Goal: Task Accomplishment & Management: Manage account settings

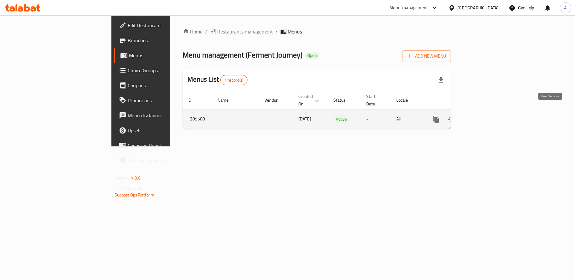
click at [484, 116] on icon "enhanced table" at bounding box center [481, 119] width 6 height 6
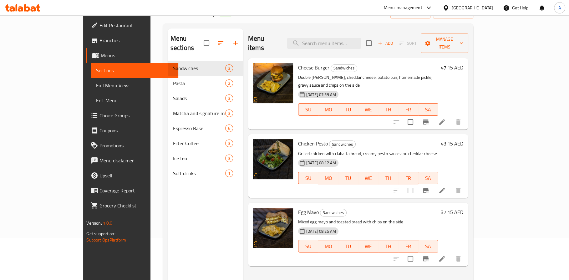
scroll to position [41, 0]
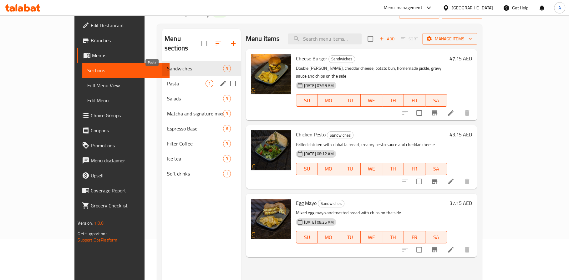
click at [167, 80] on span "Pasta" at bounding box center [186, 84] width 38 height 8
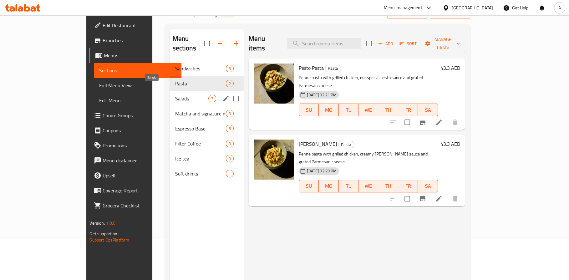
click at [175, 95] on span "Salads" at bounding box center [191, 99] width 33 height 8
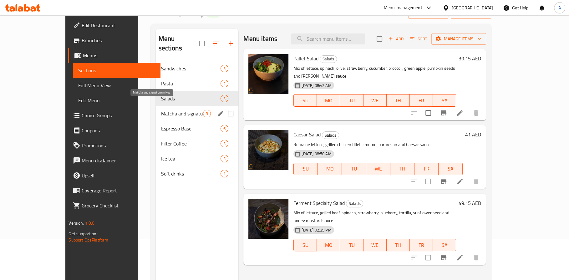
click at [161, 110] on span "Matcha and signature mixes" at bounding box center [182, 114] width 42 height 8
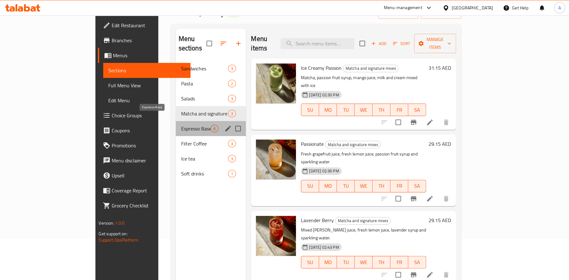
click at [181, 125] on span "Espresso Base" at bounding box center [196, 129] width 30 height 8
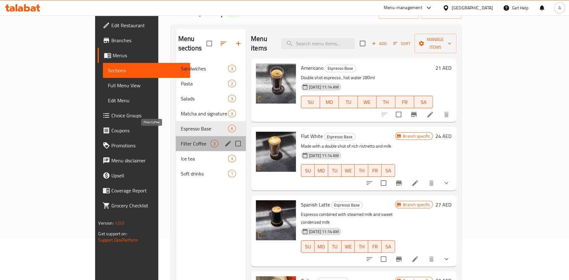
click at [181, 140] on span "Filter Coffee" at bounding box center [196, 144] width 30 height 8
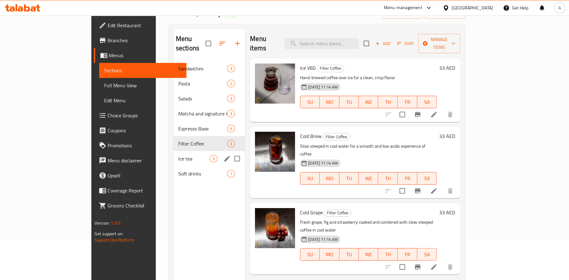
click at [173, 155] on div "Ice tea 3" at bounding box center [209, 158] width 72 height 15
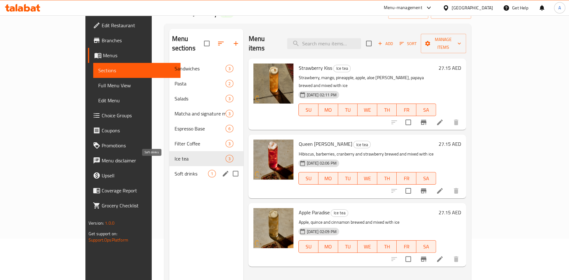
click at [174, 170] on span "Soft drinks" at bounding box center [191, 174] width 34 height 8
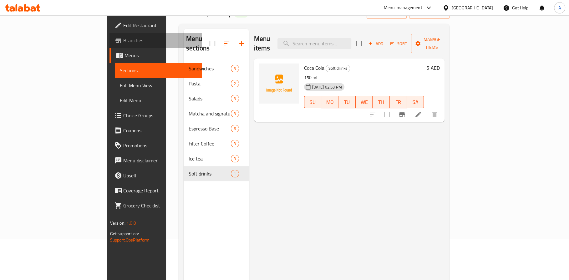
click at [123, 41] on span "Branches" at bounding box center [160, 41] width 74 height 8
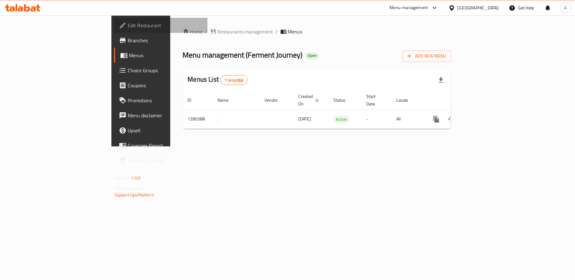
click at [114, 32] on link "Edit Restaurant" at bounding box center [161, 25] width 94 height 15
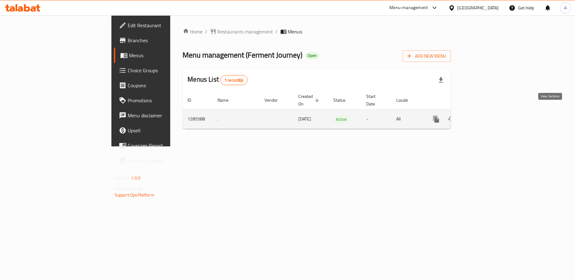
click at [484, 116] on icon "enhanced table" at bounding box center [481, 119] width 6 height 6
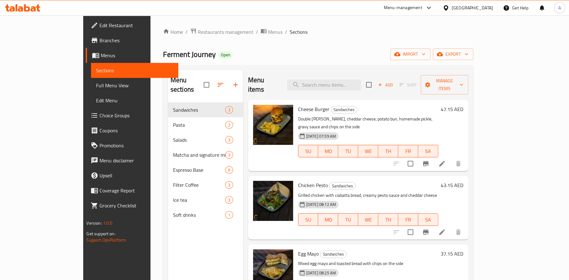
click at [168, 245] on div "Menu sections Sandwiches 3 Pasta 2 Salads 3 Matcha and signature mixes 3 Espres…" at bounding box center [205, 210] width 75 height 280
click at [168, 229] on div "Menu sections Sandwiches 3 Pasta 2 Salads 3 Matcha and signature mixes 3 Espres…" at bounding box center [205, 210] width 75 height 280
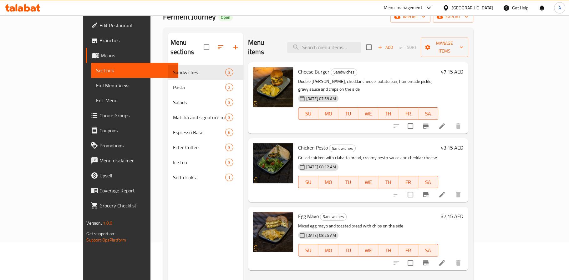
scroll to position [33, 0]
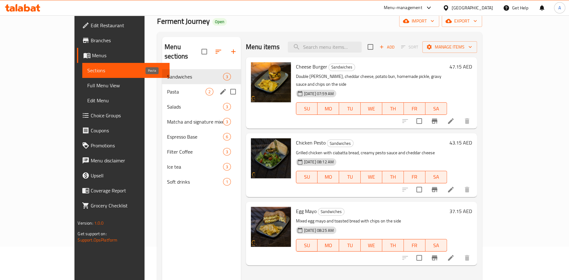
click at [169, 88] on span "Pasta" at bounding box center [186, 92] width 38 height 8
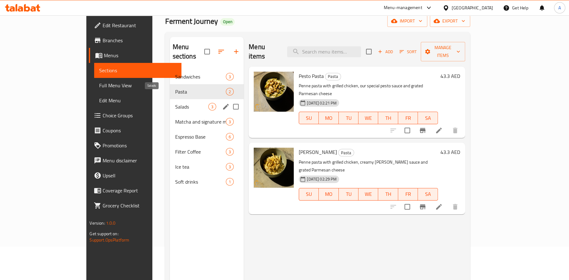
click at [175, 103] on span "Salads" at bounding box center [191, 107] width 33 height 8
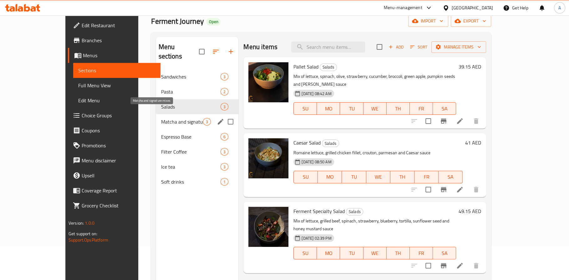
click at [161, 118] on span "Matcha and signature mixes" at bounding box center [182, 122] width 42 height 8
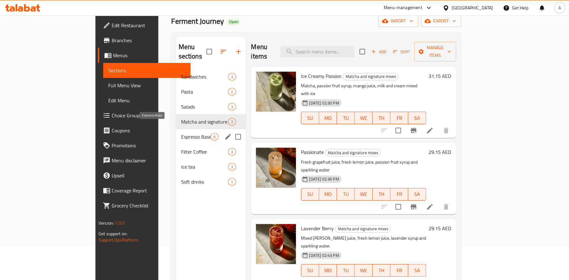
click at [181, 133] on span "Espresso Base" at bounding box center [196, 137] width 30 height 8
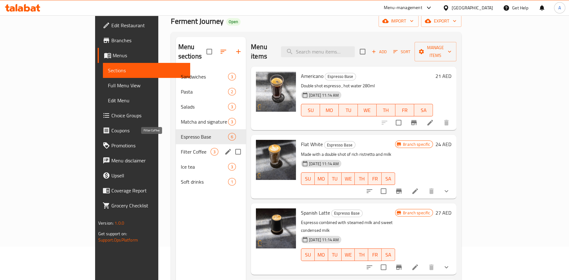
click at [181, 148] on span "Filter Coffee" at bounding box center [196, 152] width 30 height 8
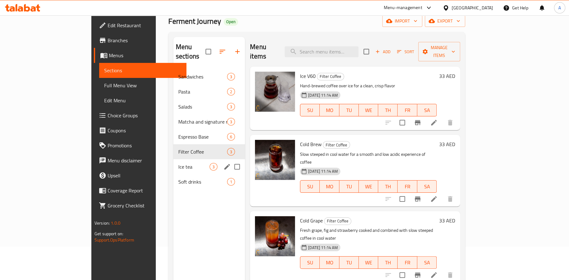
click at [173, 159] on div "Ice tea 3" at bounding box center [209, 166] width 72 height 15
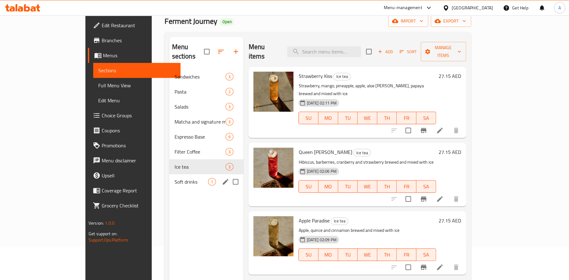
click at [169, 174] on div "Soft drinks 1" at bounding box center [206, 181] width 74 height 15
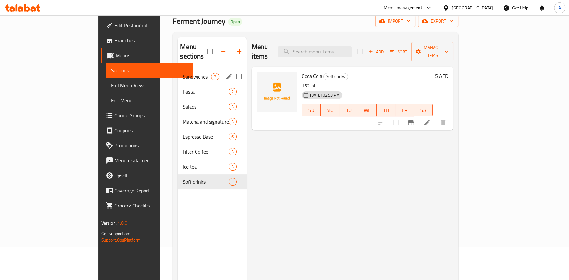
click at [183, 73] on span "Sandwiches" at bounding box center [197, 77] width 28 height 8
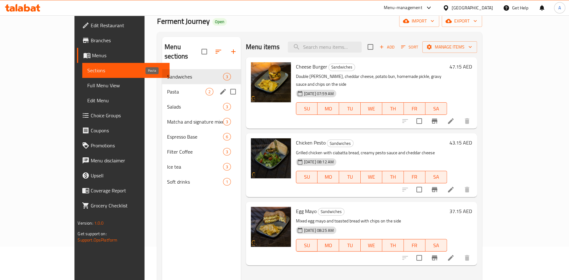
click at [167, 88] on span "Pasta" at bounding box center [186, 92] width 38 height 8
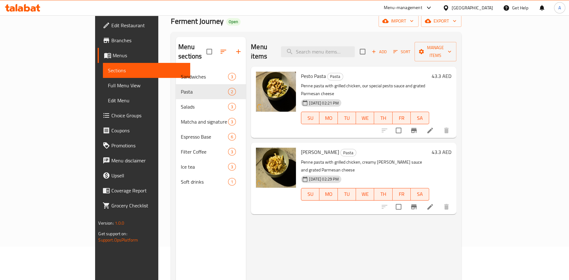
click at [176, 67] on nav "Sandwiches 3 Pasta 2 Salads 3 Matcha and signature mixes 3 Espresso Base 6 Filt…" at bounding box center [211, 129] width 70 height 125
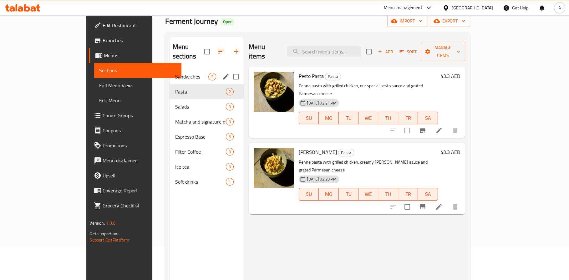
click at [175, 73] on span "Sandwiches" at bounding box center [191, 77] width 33 height 8
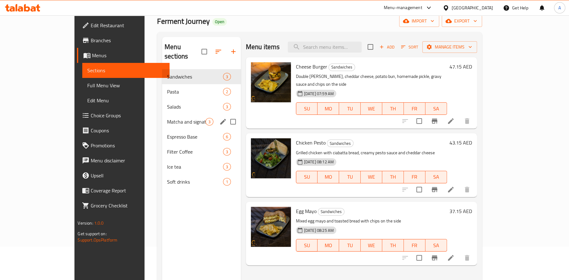
click at [162, 114] on div "Matcha and signature mixes 3" at bounding box center [201, 121] width 79 height 15
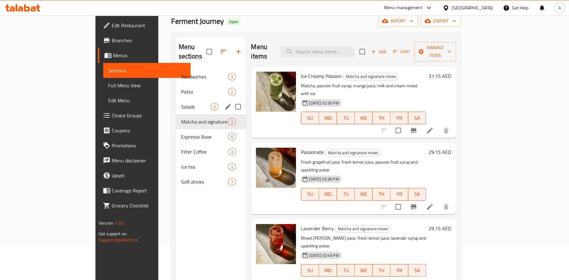
click at [176, 99] on div "Salads 3" at bounding box center [211, 106] width 70 height 15
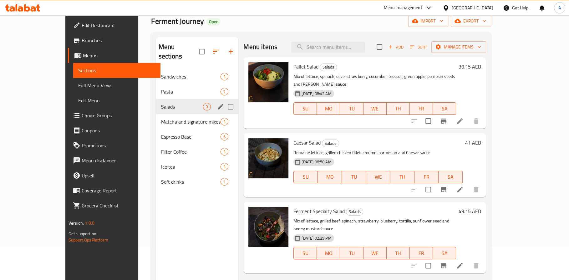
click at [161, 88] on span "Pasta" at bounding box center [191, 92] width 60 height 8
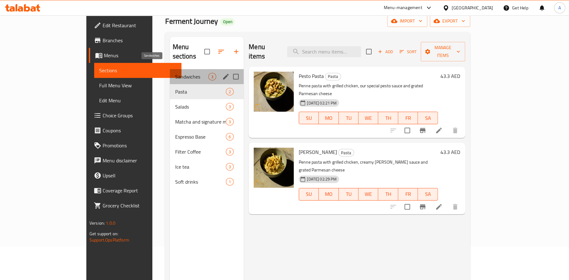
click at [175, 73] on span "Sandwiches" at bounding box center [191, 77] width 33 height 8
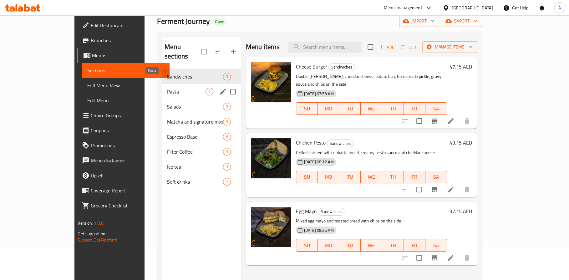
click at [167, 88] on span "Pasta" at bounding box center [186, 92] width 38 height 8
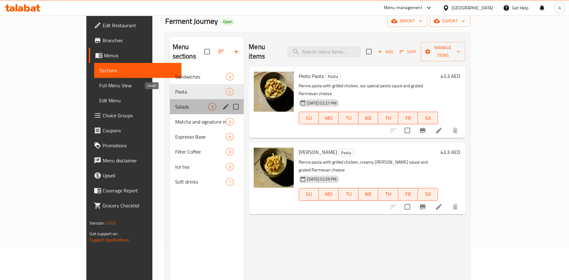
click at [175, 103] on span "Salads" at bounding box center [191, 107] width 33 height 8
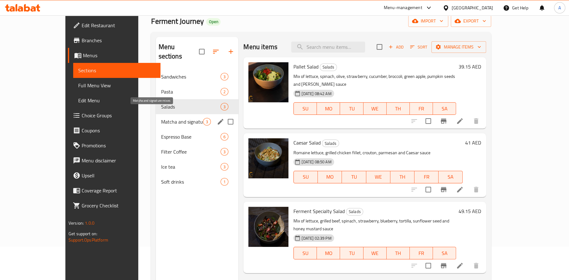
click at [161, 118] on span "Matcha and signature mixes" at bounding box center [182, 122] width 42 height 8
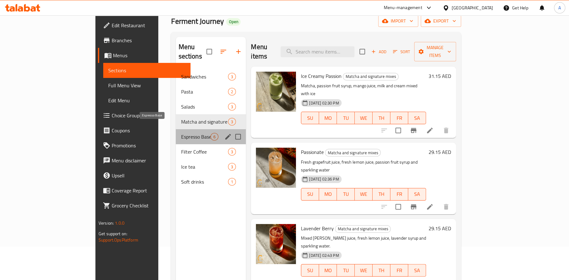
click at [181, 133] on span "Espresso Base" at bounding box center [196, 137] width 30 height 8
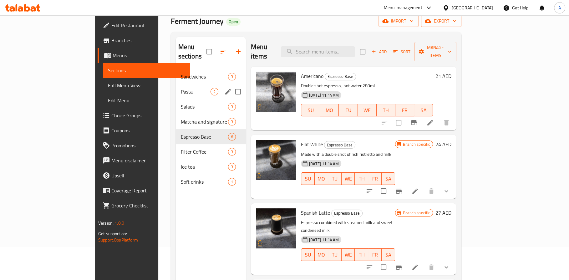
click at [176, 70] on div "Sandwiches 3" at bounding box center [211, 76] width 70 height 15
